Goal: Task Accomplishment & Management: Use online tool/utility

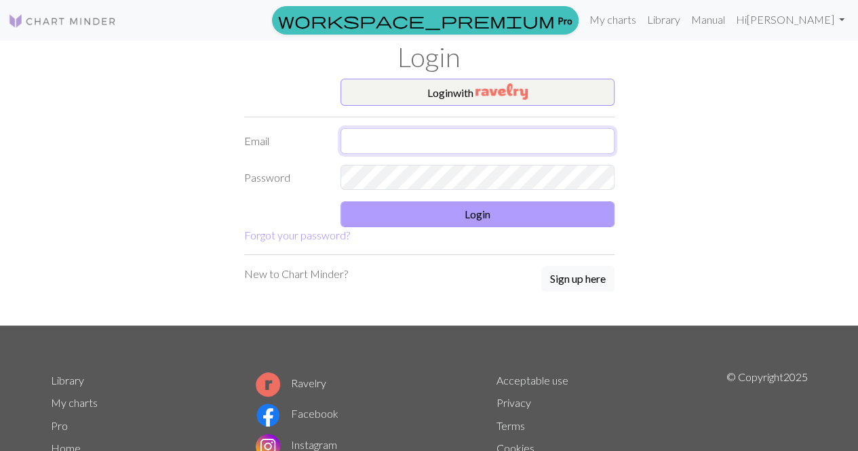
type input "chloejane736@gmail.com"
click at [468, 214] on button "Login" at bounding box center [478, 215] width 274 height 26
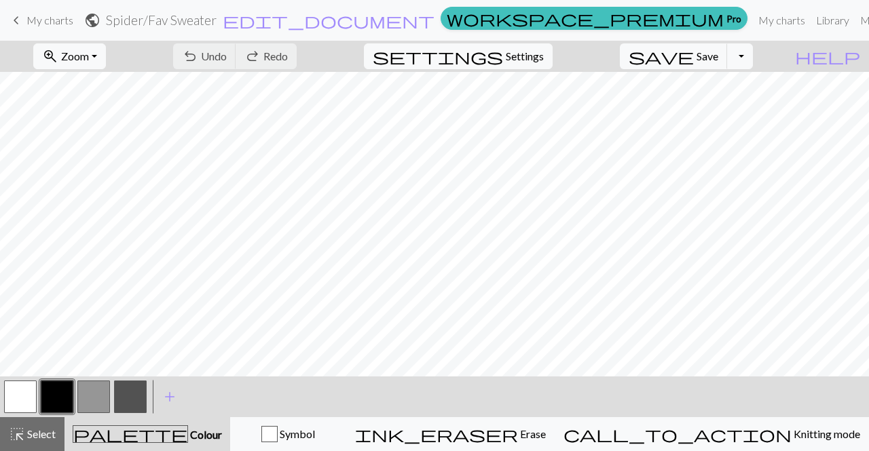
click at [22, 20] on span "keyboard_arrow_left" at bounding box center [16, 20] width 16 height 19
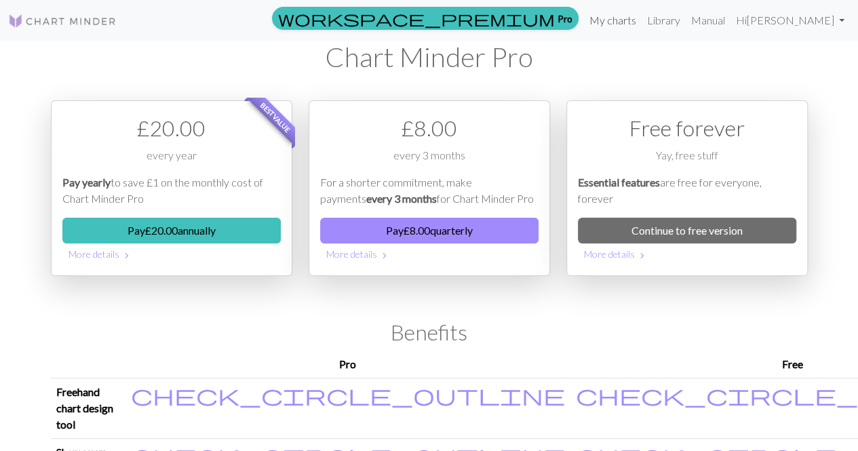
click at [623, 27] on link "My charts" at bounding box center [613, 20] width 58 height 27
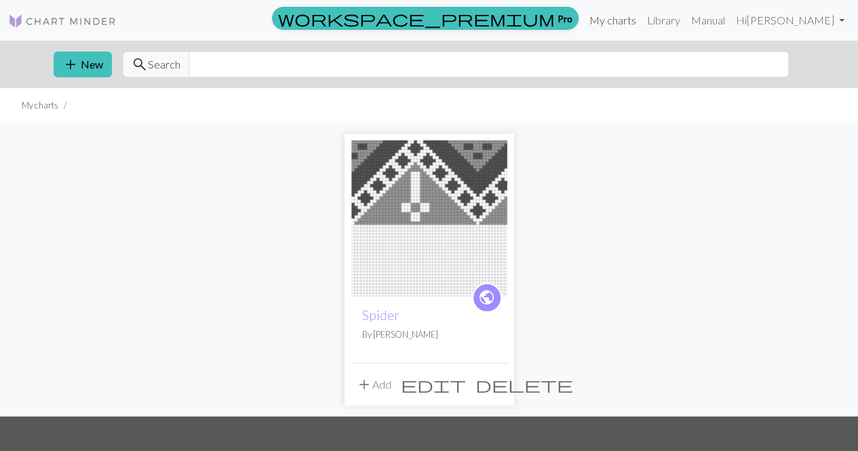
scroll to position [77, 0]
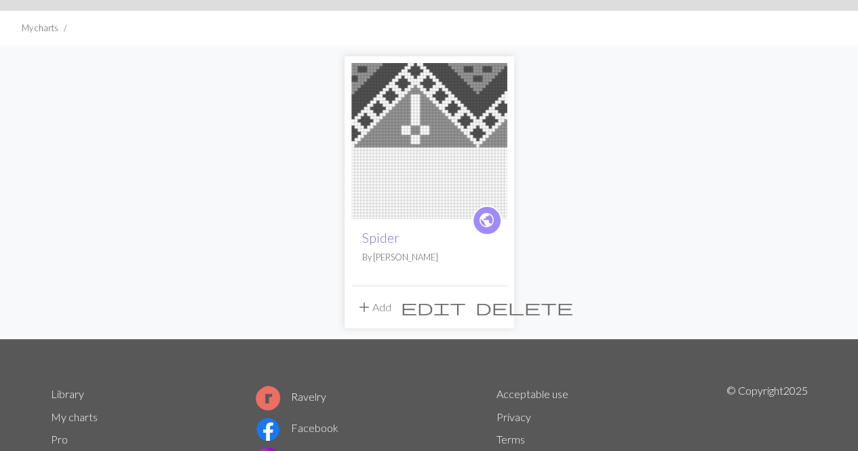
click at [385, 240] on link "Spider" at bounding box center [380, 238] width 37 height 16
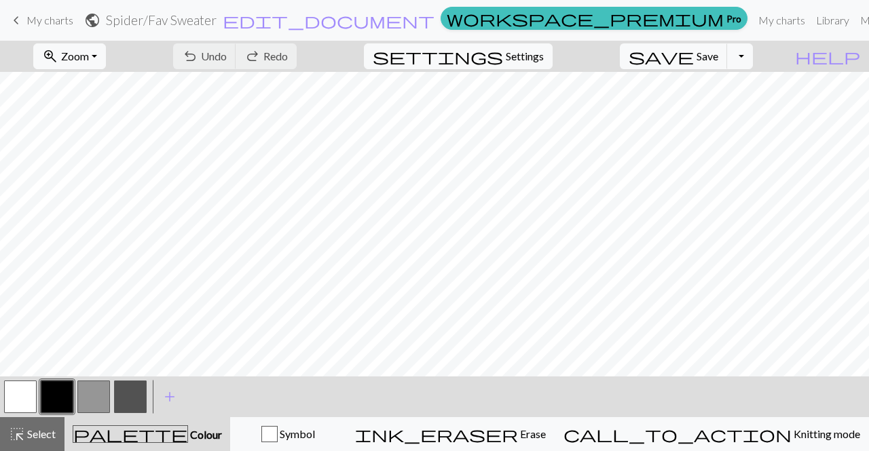
click at [216, 19] on h2 "Spider / Fav Sweater" at bounding box center [161, 20] width 111 height 16
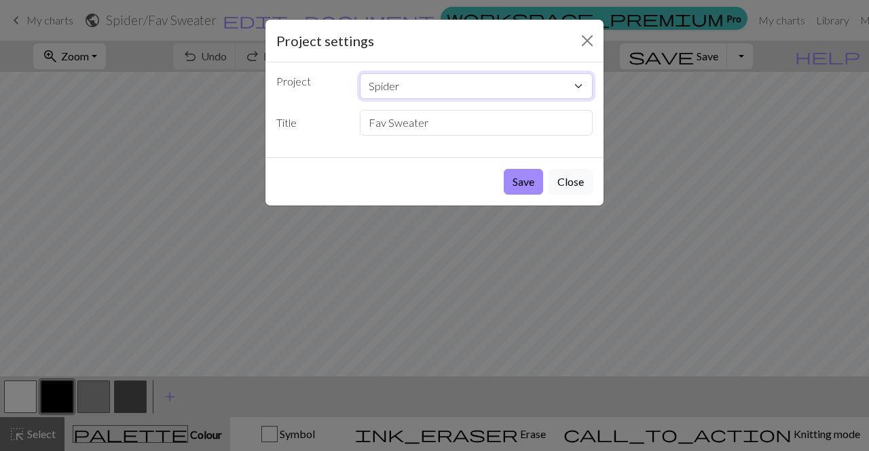
click at [432, 88] on select "Spider" at bounding box center [476, 86] width 233 height 26
click at [574, 83] on select "Spider" at bounding box center [476, 86] width 233 height 26
click at [575, 185] on button "Close" at bounding box center [570, 182] width 44 height 26
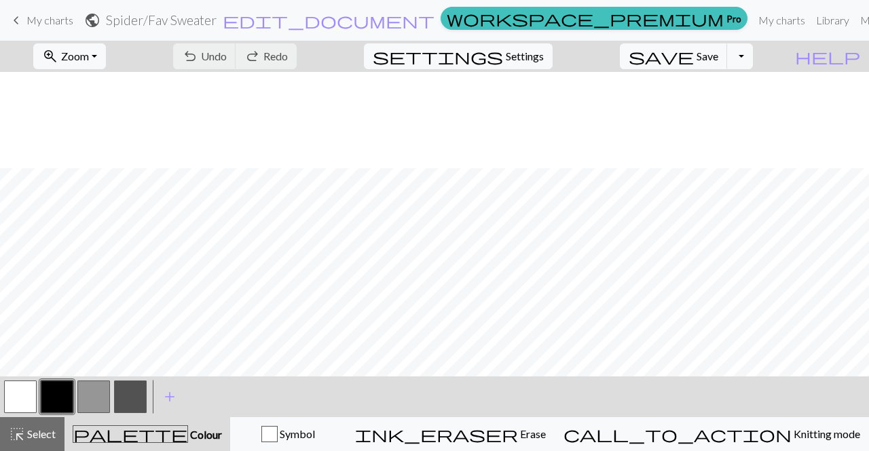
scroll to position [505, 0]
click at [93, 397] on button "button" at bounding box center [93, 397] width 33 height 33
click at [693, 62] on span "save" at bounding box center [660, 56] width 65 height 19
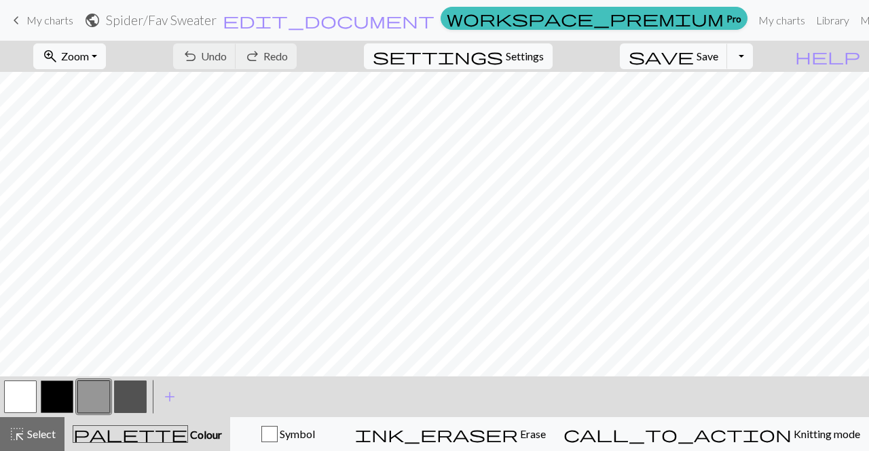
click at [137, 392] on button "button" at bounding box center [130, 397] width 33 height 33
